Goal: Transaction & Acquisition: Purchase product/service

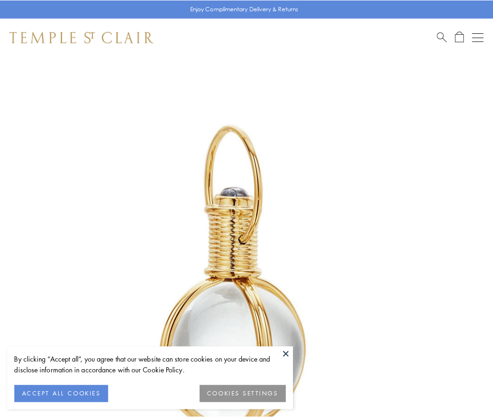
scroll to position [245, 0]
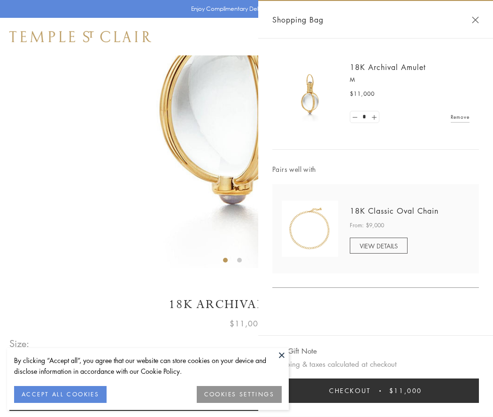
click at [376, 391] on button "Checkout $11,000" at bounding box center [376, 391] width 207 height 24
